Goal: Information Seeking & Learning: Understand process/instructions

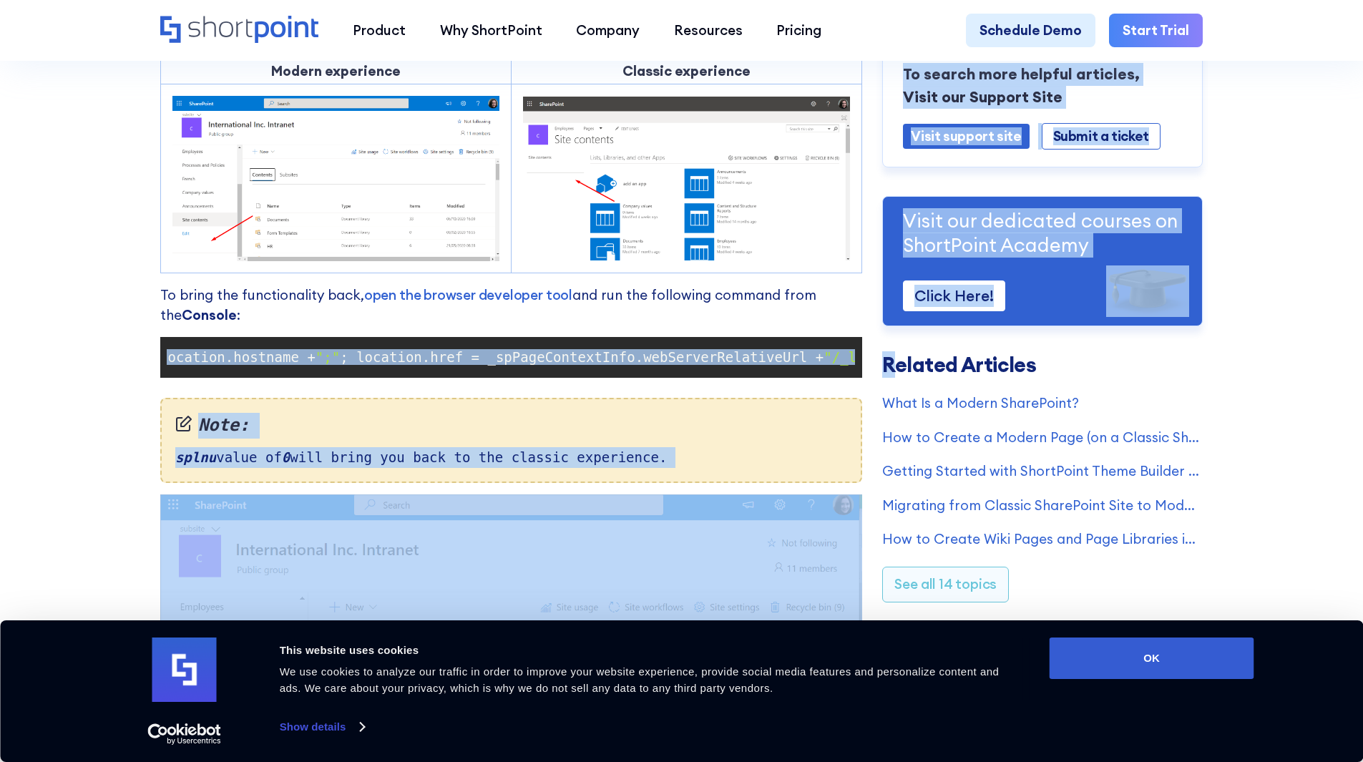
scroll to position [0, 506]
drag, startPoint x: 172, startPoint y: 369, endPoint x: 904, endPoint y: 358, distance: 731.8
click at [904, 358] on div "Cannot See Exit Classic Experience or Return to Classic SharePoint Links? Modif…" at bounding box center [681, 79] width 1042 height 2175
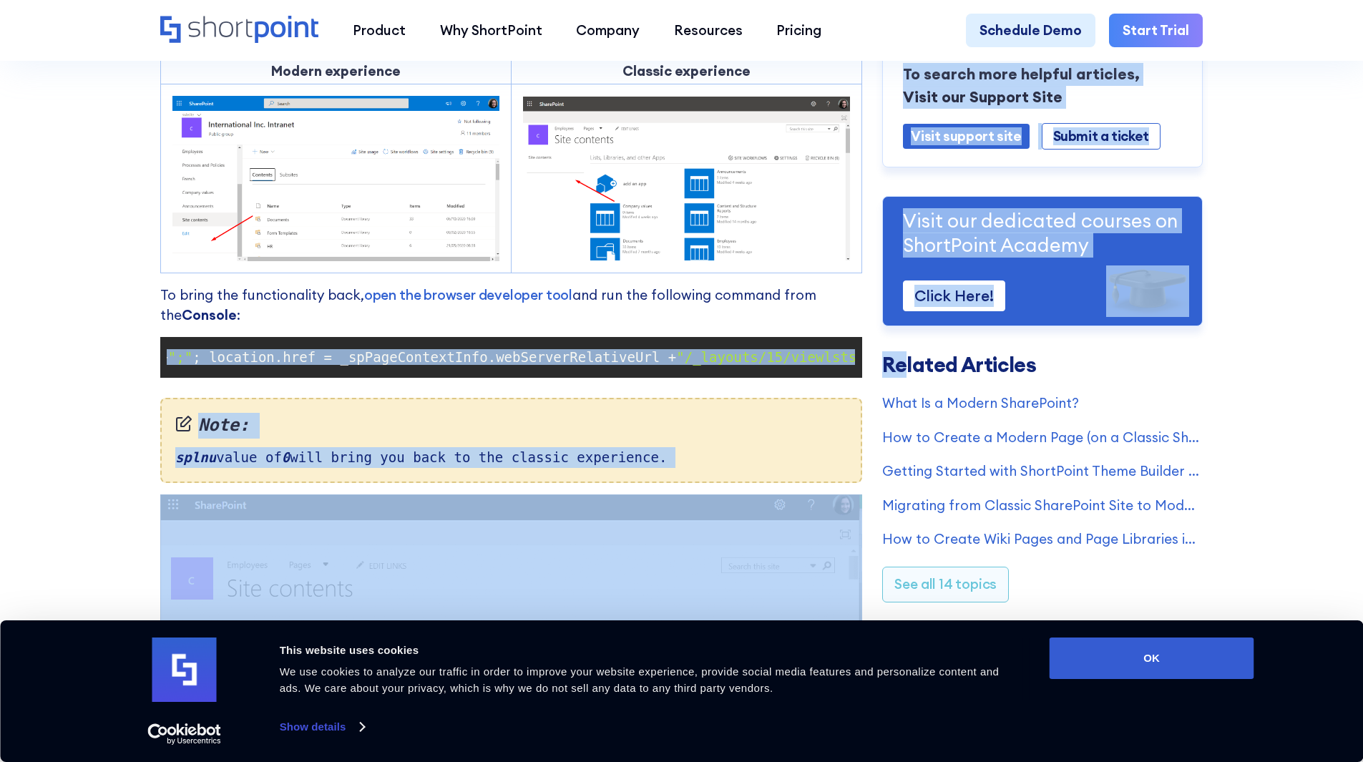
copy div "document .cookie = "splnu=0;domain=" + window .location.hostname + ";" ; locati…"
click at [265, 482] on div "Note: splnu value of 0 will bring you back to the classic experience." at bounding box center [511, 440] width 702 height 84
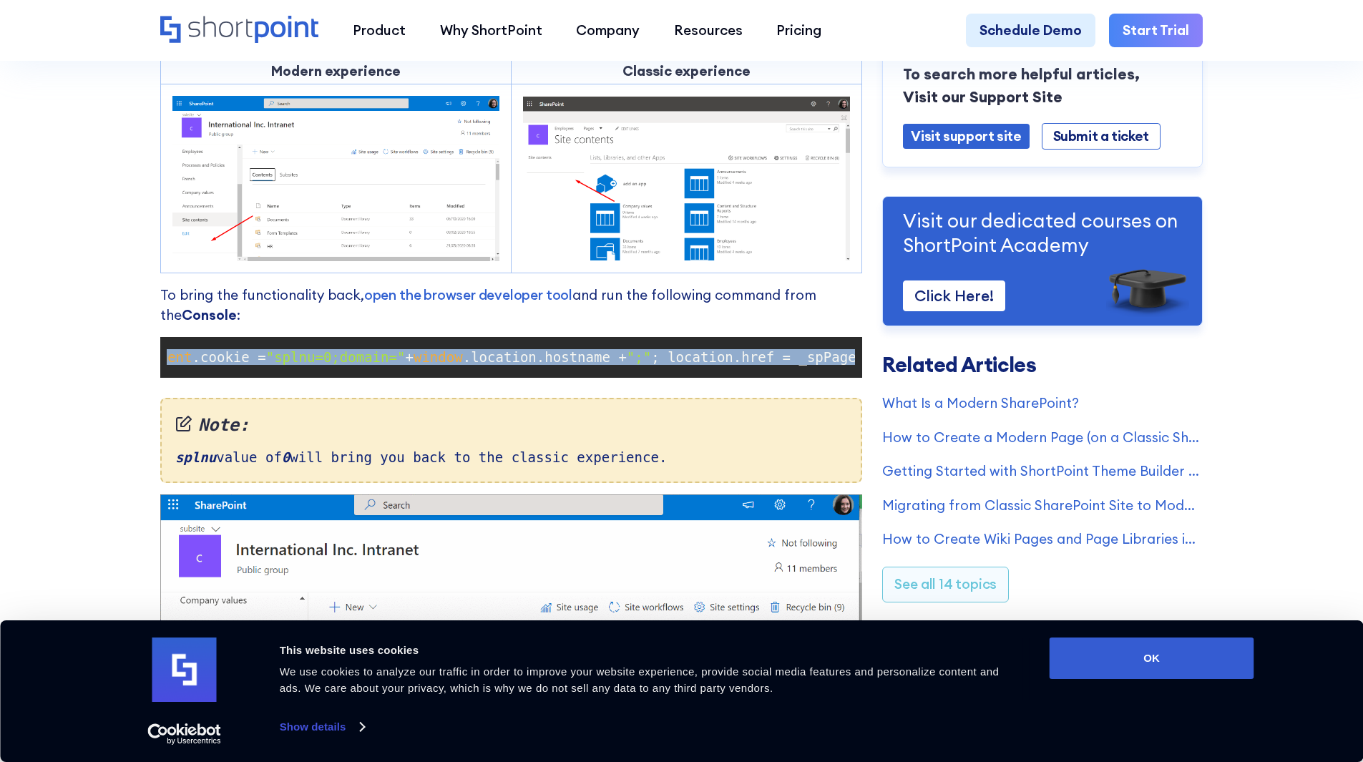
scroll to position [0, 0]
drag, startPoint x: 848, startPoint y: 371, endPoint x: 172, endPoint y: 363, distance: 676.7
click at [172, 363] on code "document .cookie = "splnu=0;domain=" + window .location.hostname + ";" ; locati…" at bounding box center [511, 356] width 688 height 27
copy code "document .cookie = "splnu=0;domain=" + window .location.hostname + ";" ; locati…"
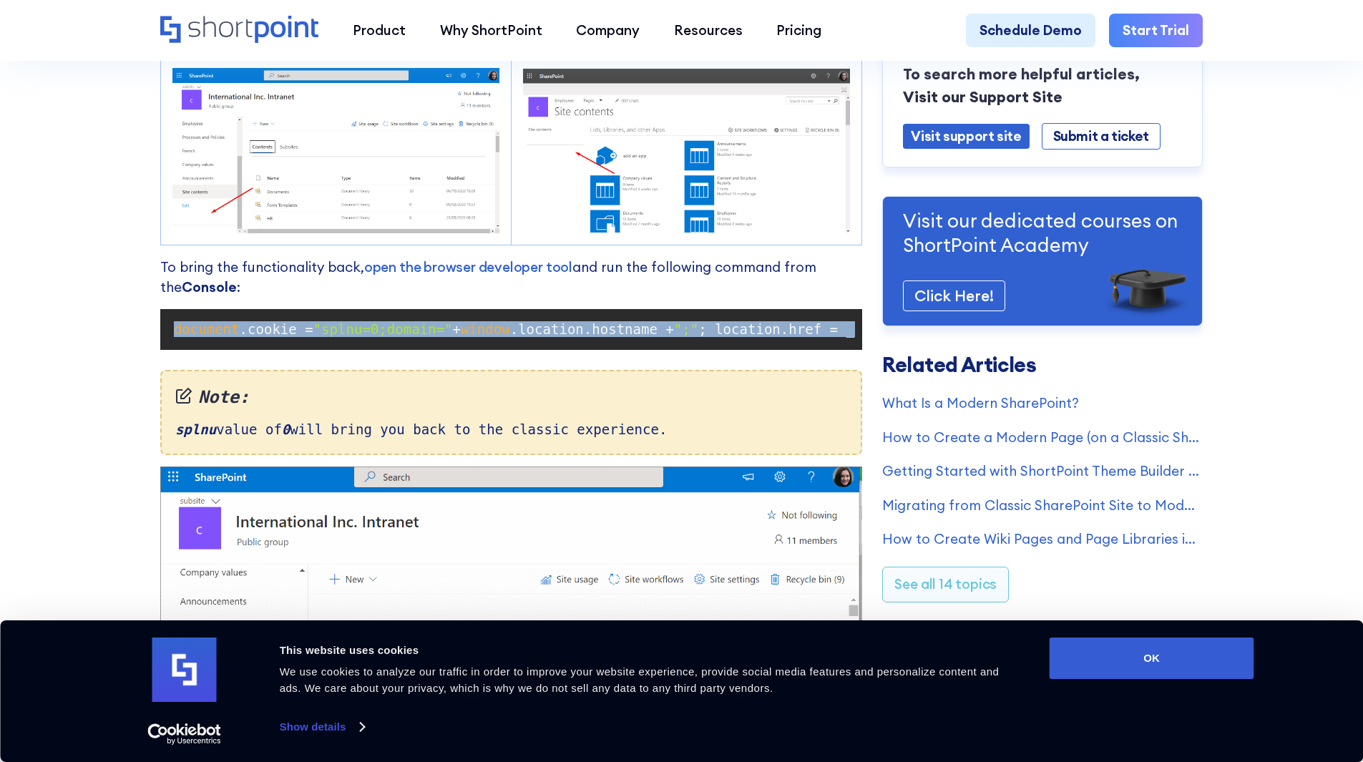
scroll to position [1049, 0]
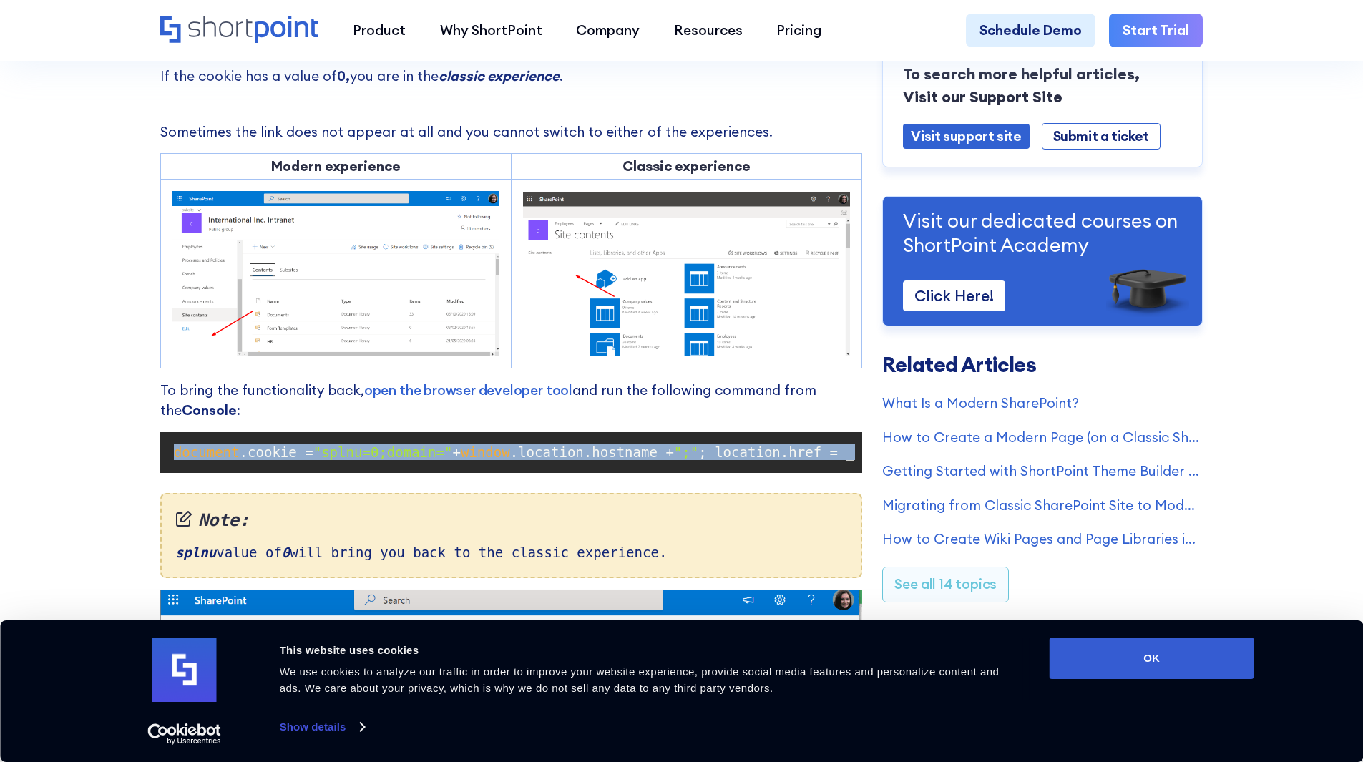
click at [714, 460] on span "; location.href = _spPageContextInfo.webServerRelativeUrl +" at bounding box center [939, 452] width 483 height 16
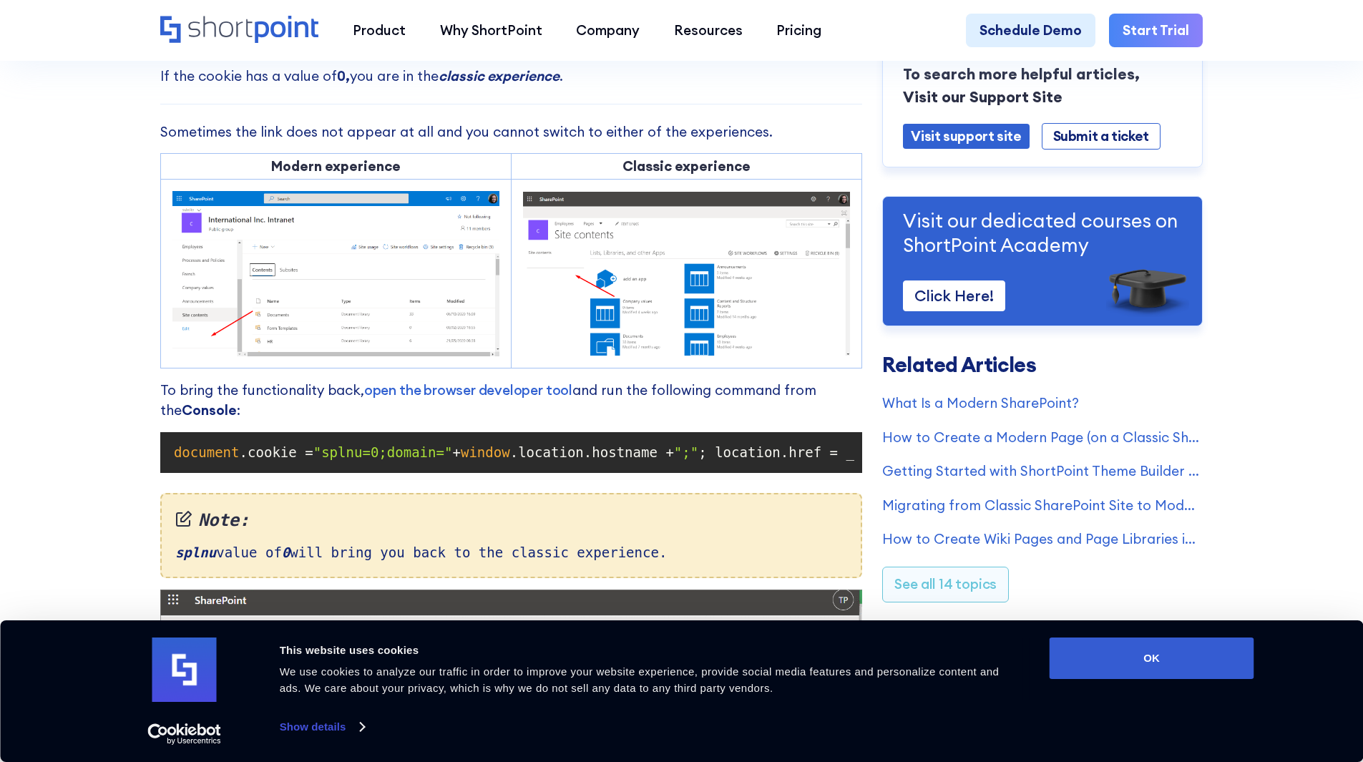
click at [714, 460] on span "; location.href = _spPageContextInfo.webServerRelativeUrl +" at bounding box center [939, 452] width 483 height 16
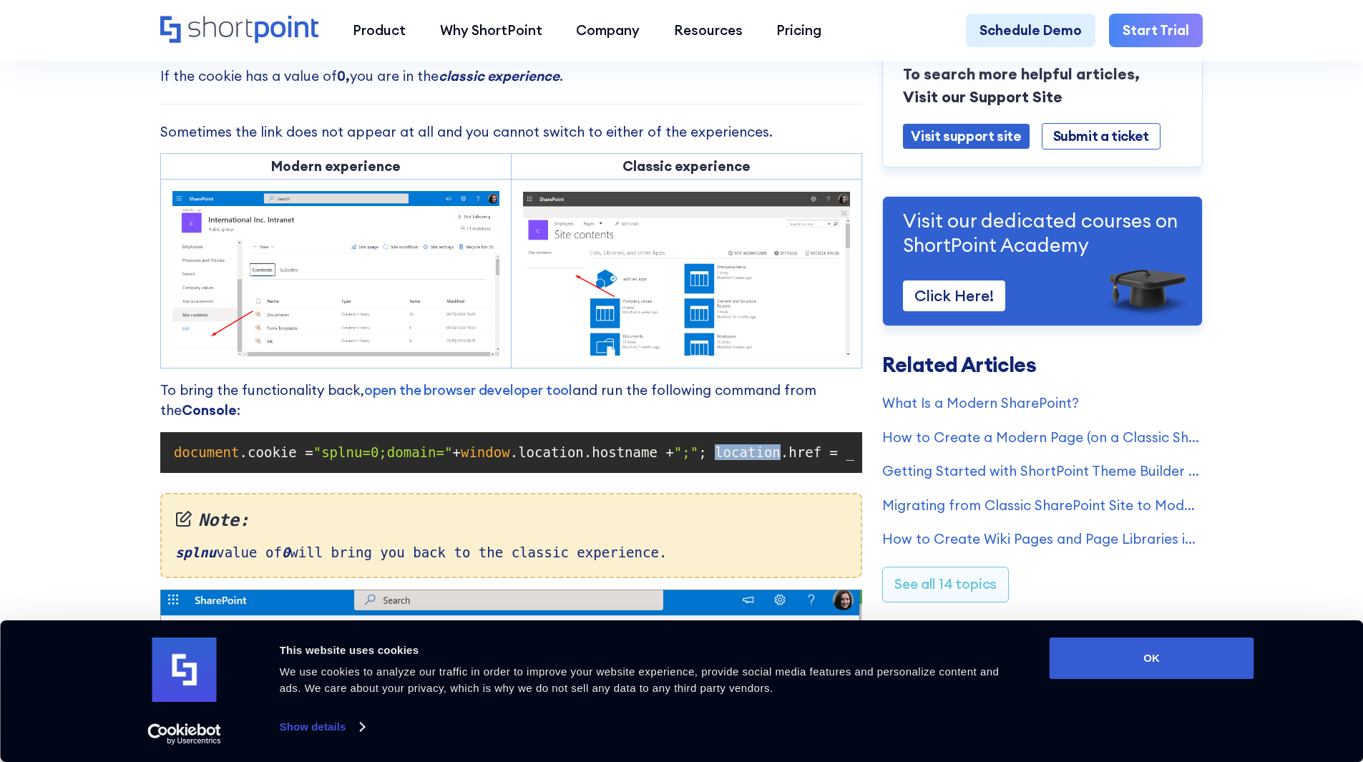
click at [714, 460] on span "; location.href = _spPageContextInfo.webServerRelativeUrl +" at bounding box center [939, 452] width 483 height 16
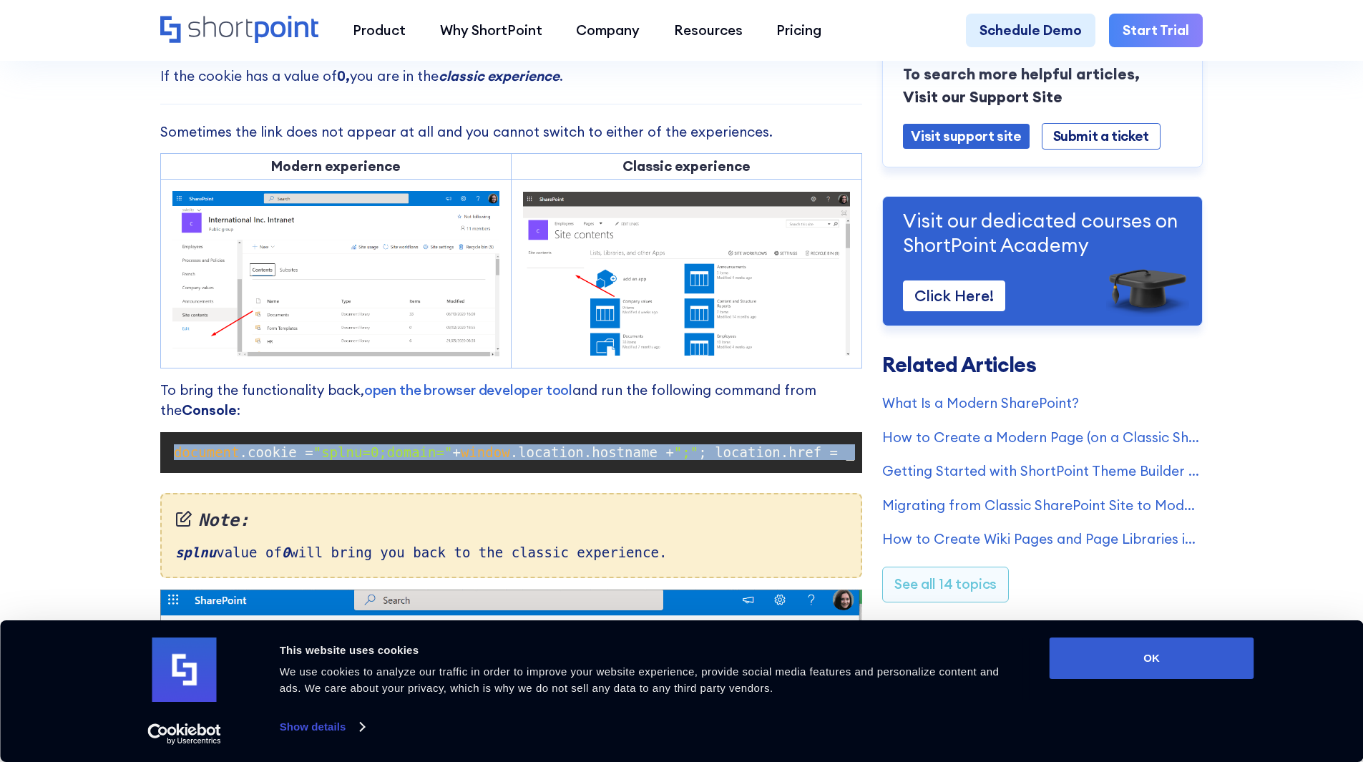
click at [714, 460] on span "; location.href = _spPageContextInfo.webServerRelativeUrl +" at bounding box center [939, 452] width 483 height 16
copy code "document .cookie = "splnu=0;domain=" + window .location.hostname + ";" ; locati…"
